Goal: Transaction & Acquisition: Purchase product/service

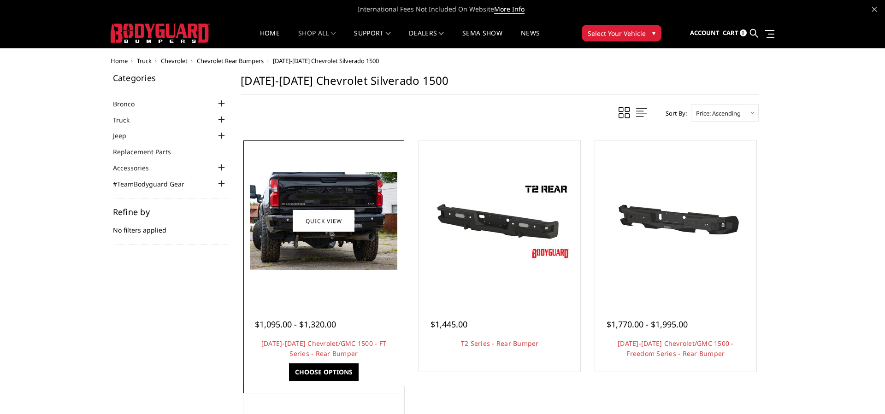
click at [332, 191] on img at bounding box center [323, 221] width 147 height 98
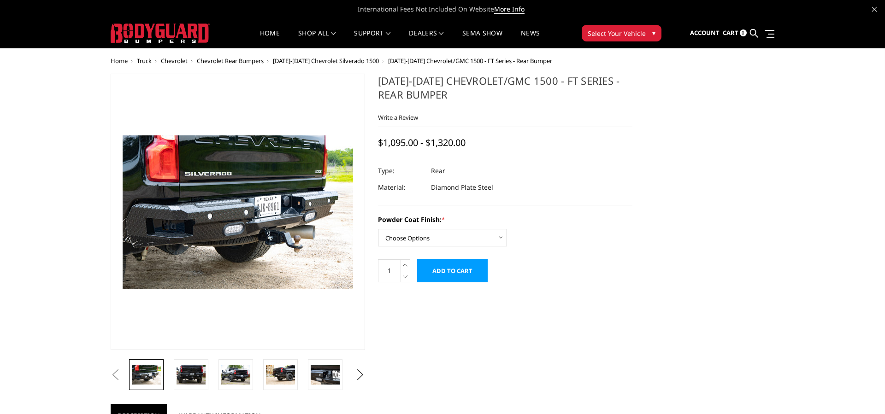
click at [347, 61] on span "[DATE]-[DATE] Chevrolet Silverado 1500" at bounding box center [326, 61] width 106 height 8
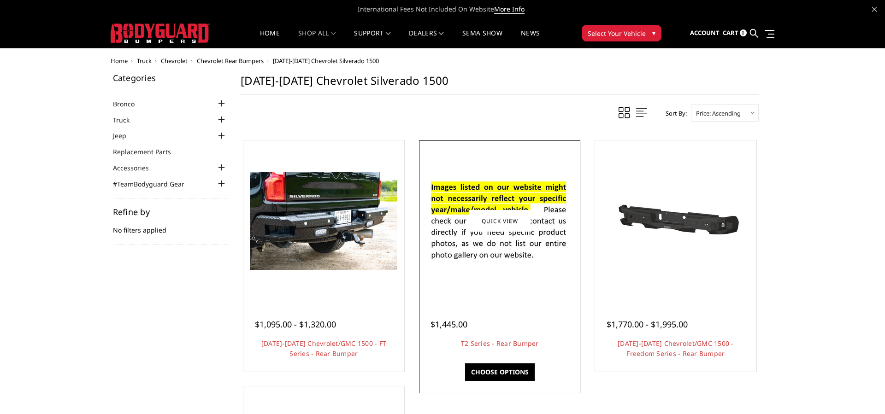
click at [468, 241] on img at bounding box center [499, 221] width 147 height 100
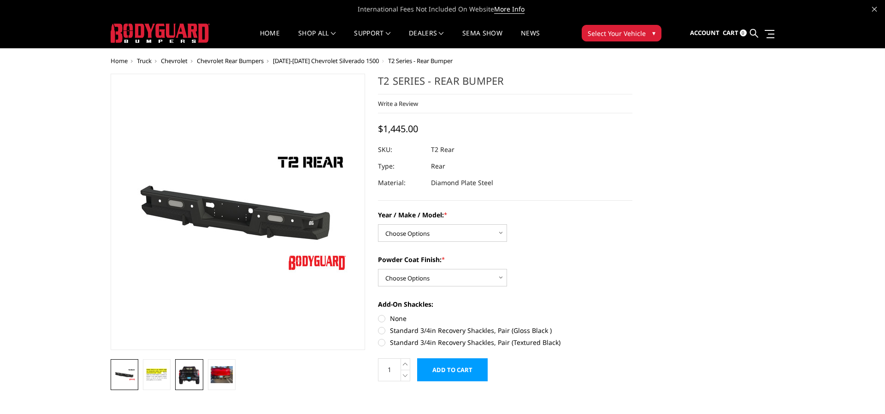
click at [179, 375] on img at bounding box center [189, 375] width 22 height 20
